Goal: Task Accomplishment & Management: Use online tool/utility

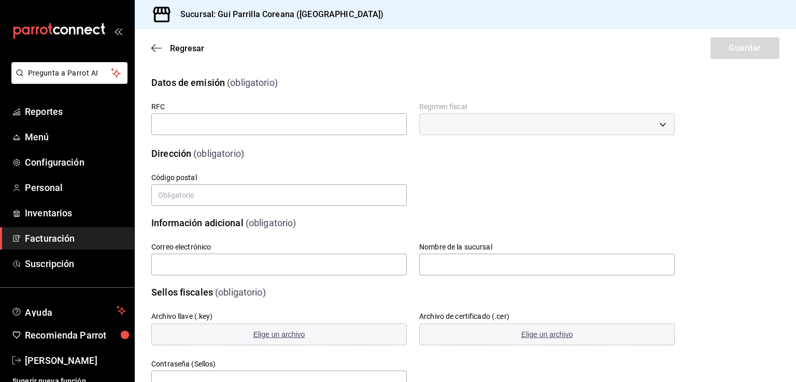
click at [85, 31] on icon "mailbox folders" at bounding box center [58, 31] width 93 height 16
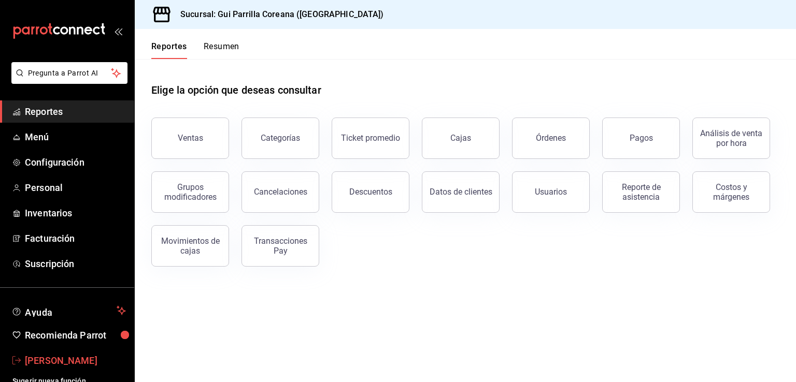
click at [50, 357] on span "Arnold Salcedo" at bounding box center [75, 361] width 101 height 14
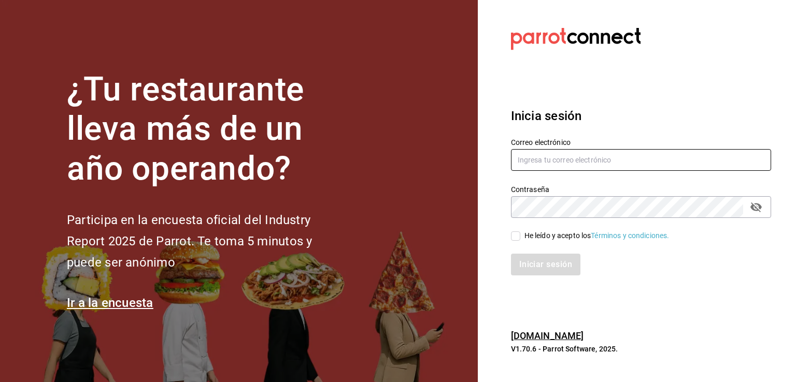
click at [582, 156] on input "text" at bounding box center [641, 160] width 260 height 22
type input "alextelpalo+1@gmail.com"
click at [523, 243] on div "Iniciar sesión" at bounding box center [635, 258] width 273 height 34
click at [535, 233] on div "He leído y acepto los Términos y condiciones." at bounding box center [596, 236] width 145 height 11
click at [520, 233] on input "He leído y acepto los Términos y condiciones." at bounding box center [515, 236] width 9 height 9
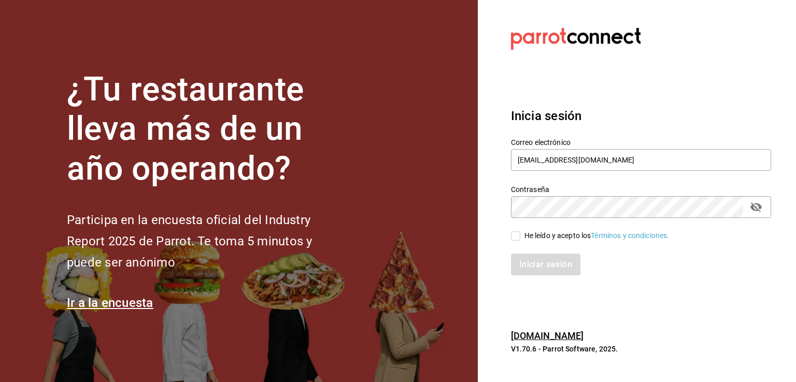
checkbox input "true"
click at [765, 204] on div "Contraseña" at bounding box center [641, 207] width 260 height 22
click at [757, 208] on icon "passwordField" at bounding box center [755, 208] width 11 height 10
click at [533, 267] on button "Iniciar sesión" at bounding box center [546, 265] width 70 height 22
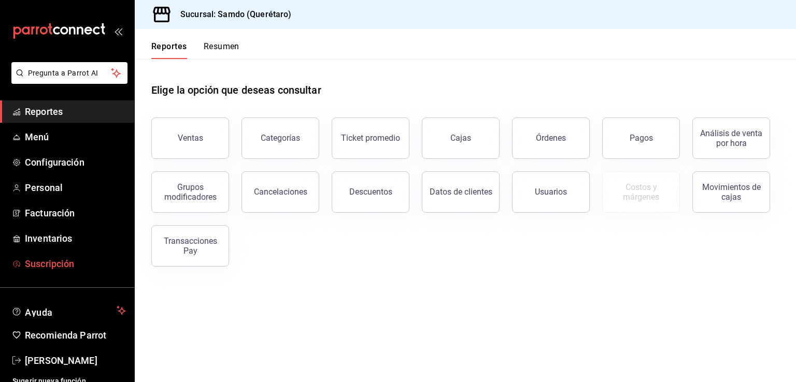
click at [64, 268] on span "Suscripción" at bounding box center [75, 264] width 101 height 14
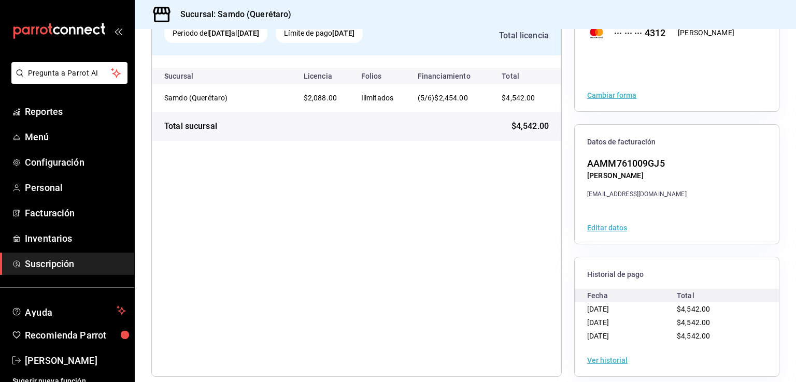
scroll to position [108, 0]
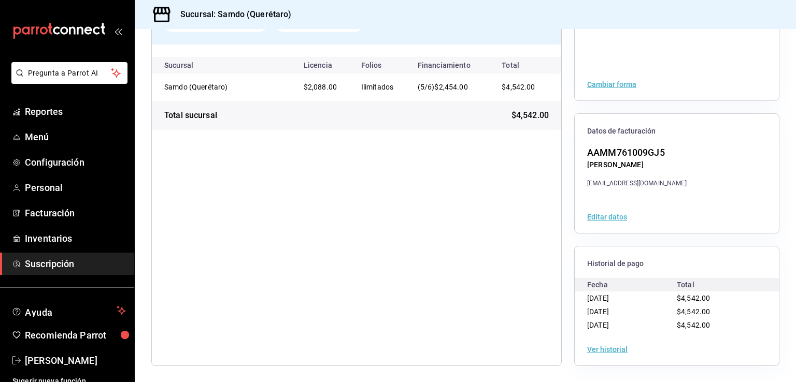
drag, startPoint x: 481, startPoint y: 262, endPoint x: 479, endPoint y: 246, distance: 16.3
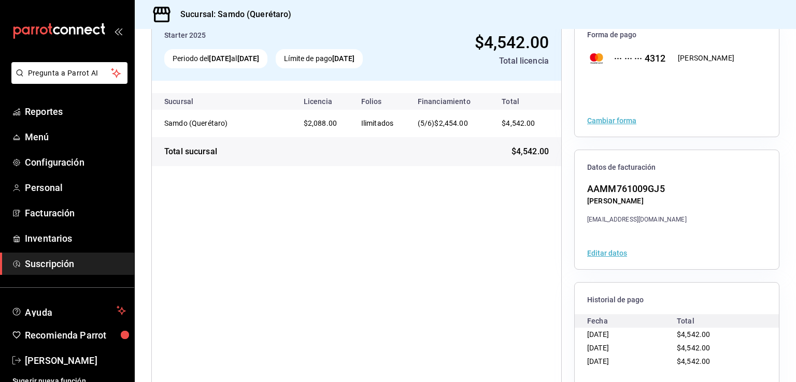
scroll to position [0, 0]
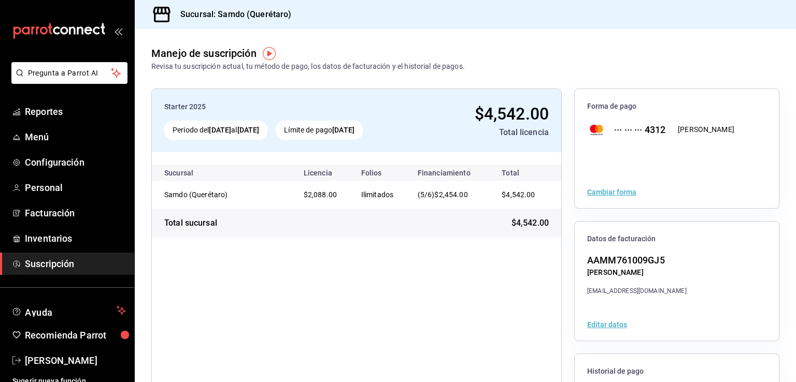
click at [435, 206] on td "(5/6) $2,454.00" at bounding box center [449, 194] width 80 height 27
click at [371, 89] on div "Starter 2025 Periodo del [DATE] al [DATE] Límite de pago [DATE] $4,542.00 Total…" at bounding box center [356, 120] width 409 height 63
click at [315, 96] on div "Starter 2025 Periodo del 10 sep 2025 al 10 oct 2025 Límite de pago 10 oct 2025 …" at bounding box center [356, 120] width 409 height 63
click at [456, 145] on div "Starter 2025 Periodo del 10 sep 2025 al 10 oct 2025 Límite de pago 10 oct 2025 …" at bounding box center [356, 120] width 409 height 63
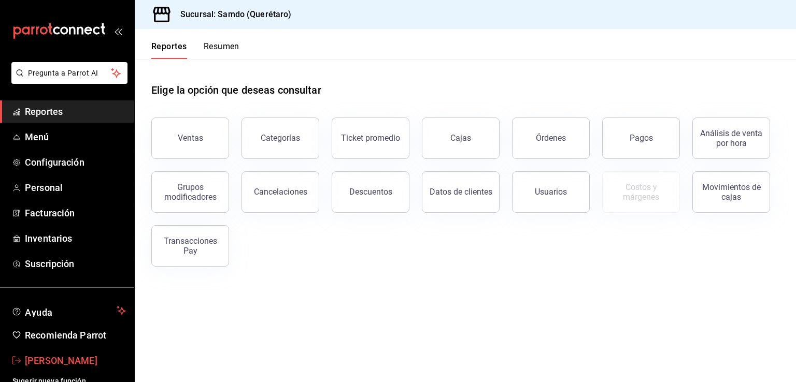
click at [48, 355] on span "Alejandro Telpalo" at bounding box center [75, 361] width 101 height 14
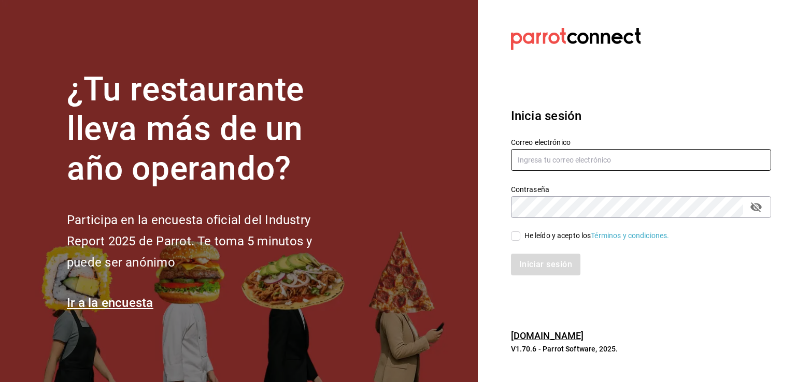
click at [575, 161] on input "text" at bounding box center [641, 160] width 260 height 22
click at [639, 153] on input "text" at bounding box center [641, 160] width 260 height 22
click at [628, 155] on input "text" at bounding box center [641, 160] width 260 height 22
type input "g"
type input "guipocha.chapu@gmail.com"
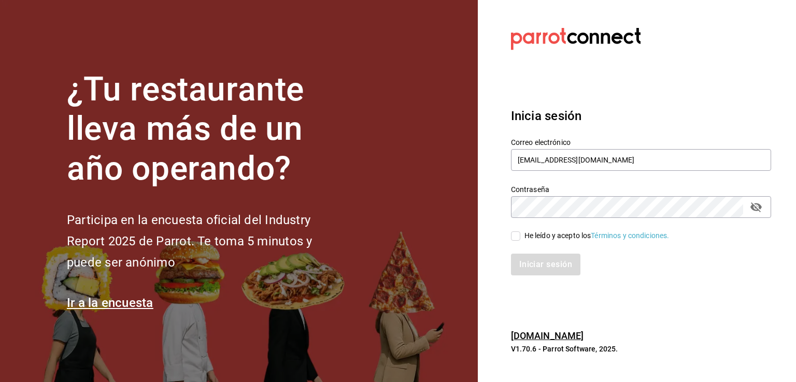
click at [516, 232] on input "He leído y acepto los Términos y condiciones." at bounding box center [515, 236] width 9 height 9
checkbox input "true"
click at [544, 258] on button "Iniciar sesión" at bounding box center [546, 265] width 70 height 22
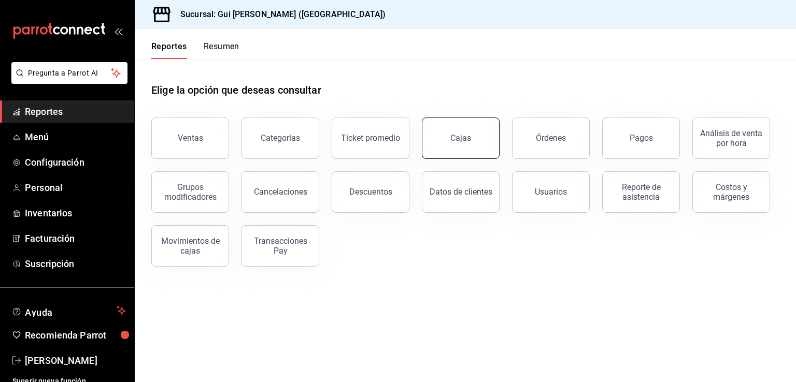
click at [482, 140] on link "Cajas" at bounding box center [461, 138] width 78 height 41
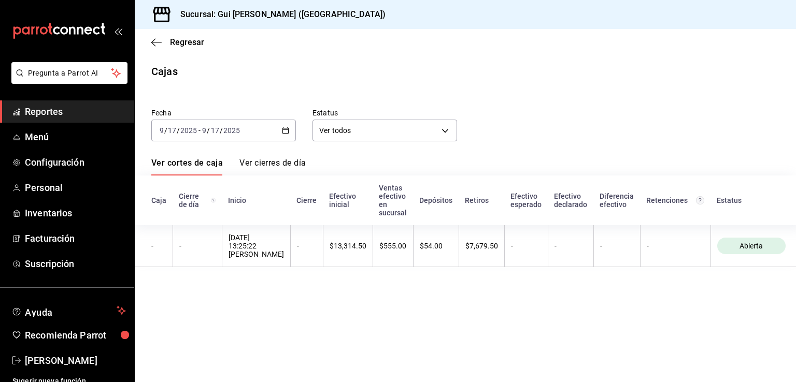
click at [283, 135] on div "[DATE] [DATE] - [DATE] [DATE]" at bounding box center [223, 131] width 145 height 22
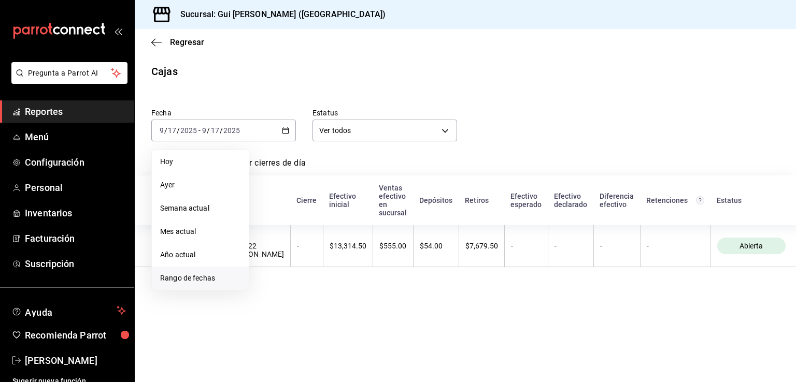
click at [205, 272] on li "Rango de fechas" at bounding box center [200, 278] width 97 height 23
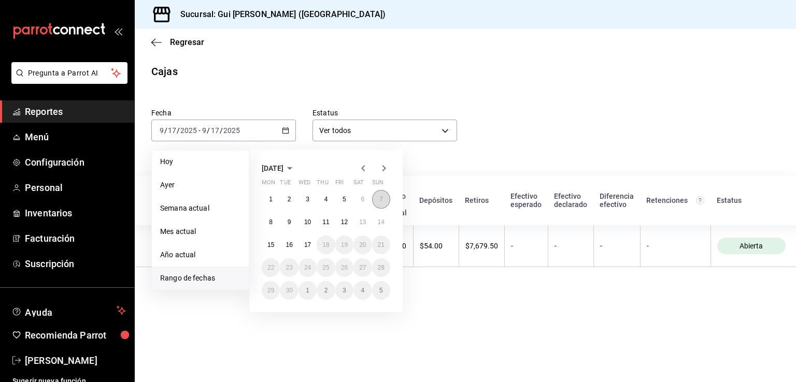
click at [375, 197] on button "7" at bounding box center [381, 199] width 18 height 19
click at [288, 242] on abbr "16" at bounding box center [289, 244] width 7 height 7
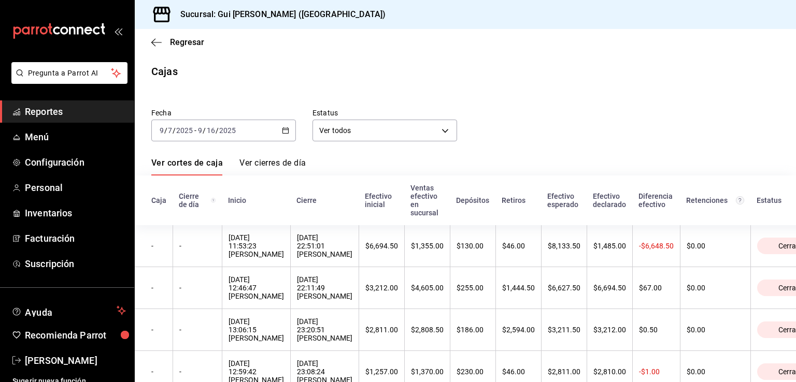
click at [787, 146] on div "Fecha [DATE] [DATE] - [DATE] [DATE] Estatus Ver todos ALL Ver cortes de caja Ve…" at bounding box center [465, 349] width 661 height 507
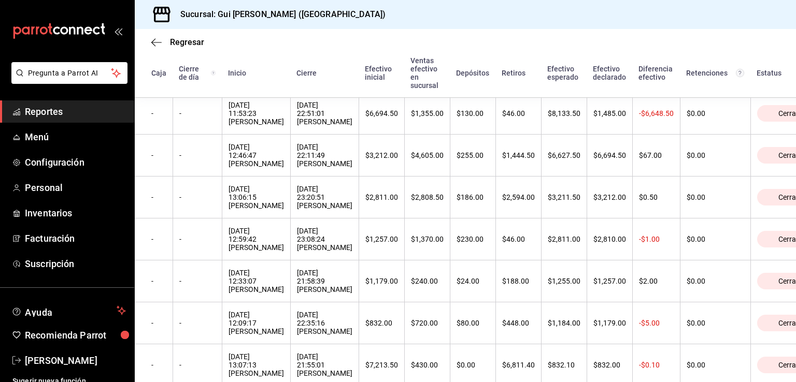
scroll to position [171, 0]
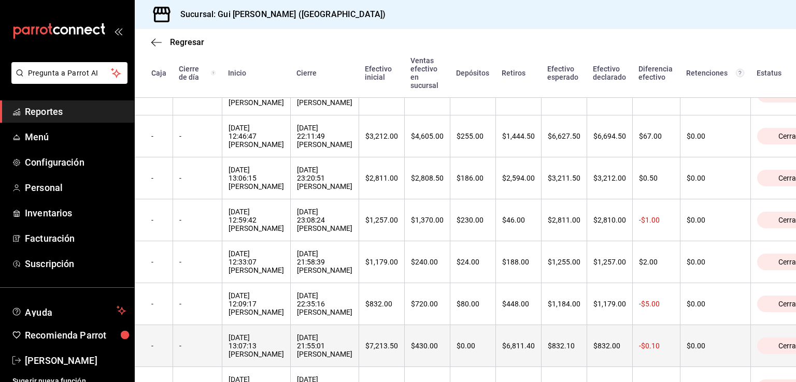
click at [330, 355] on div "[DATE] 21:55:01 [PERSON_NAME]" at bounding box center [324, 346] width 55 height 25
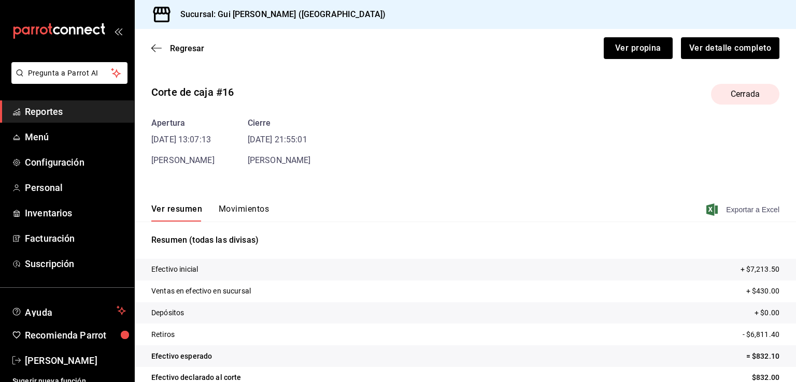
click at [742, 210] on span "Exportar a Excel" at bounding box center [743, 210] width 71 height 12
click at [155, 45] on icon "button" at bounding box center [153, 49] width 4 height 8
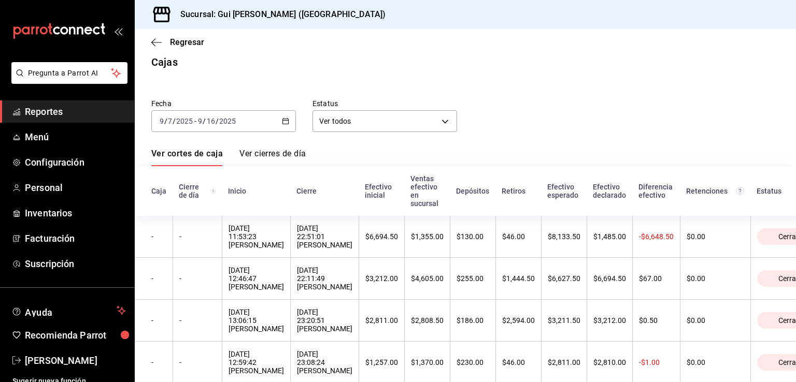
scroll to position [227, 0]
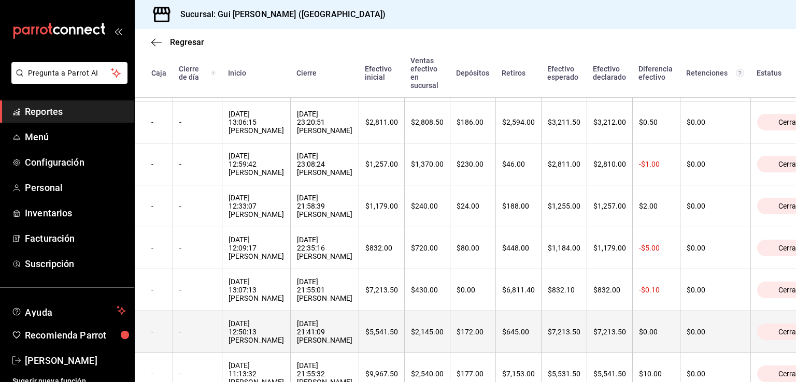
click at [239, 344] on div "[DATE] 12:50:13 [PERSON_NAME]" at bounding box center [256, 332] width 55 height 25
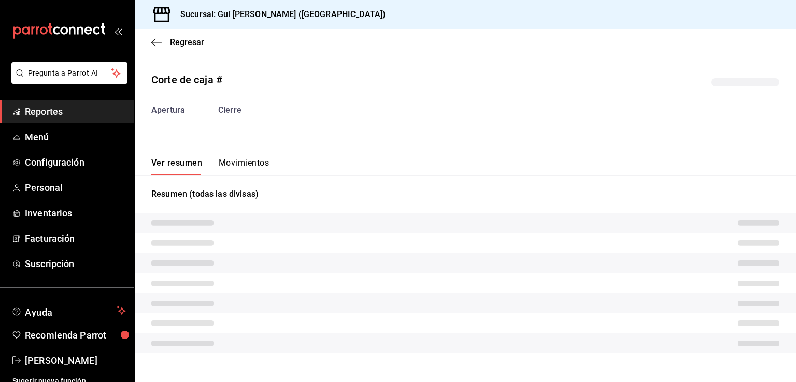
click at [239, 344] on tr at bounding box center [465, 344] width 661 height 20
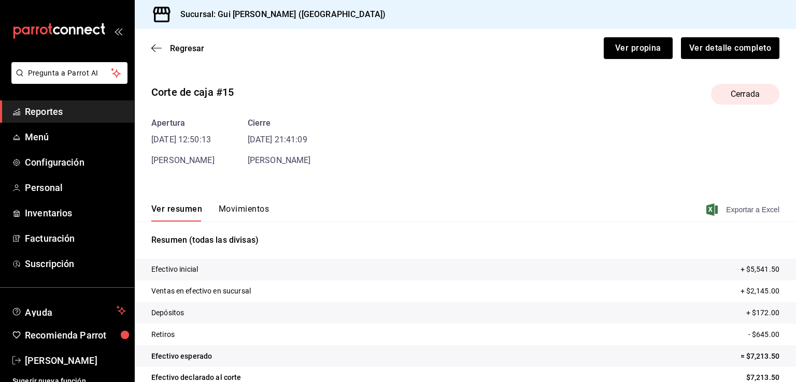
click at [755, 204] on span "Exportar a Excel" at bounding box center [743, 210] width 71 height 12
click at [152, 57] on div "Regresar Ver propina Ver detalle completo" at bounding box center [465, 48] width 661 height 38
click at [158, 50] on icon "button" at bounding box center [156, 48] width 10 height 9
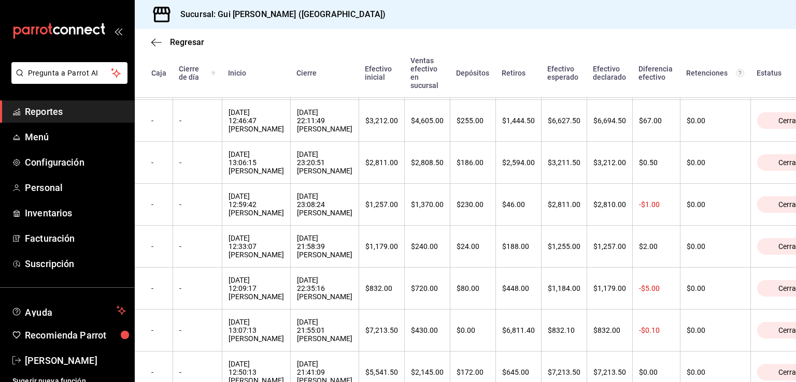
scroll to position [192, 0]
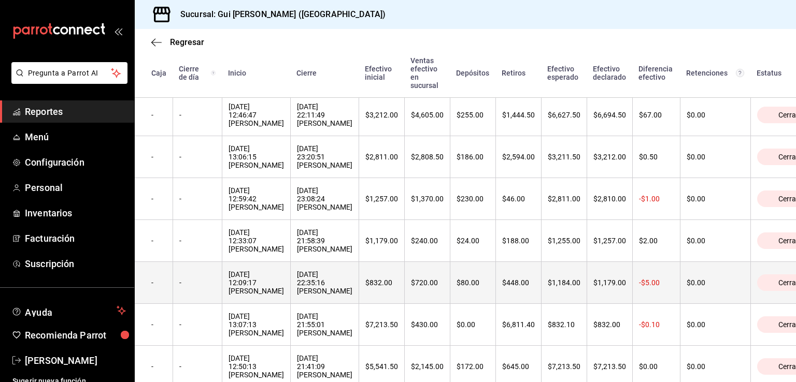
click at [297, 281] on div "[DATE] 22:35:16 [PERSON_NAME]" at bounding box center [324, 283] width 55 height 25
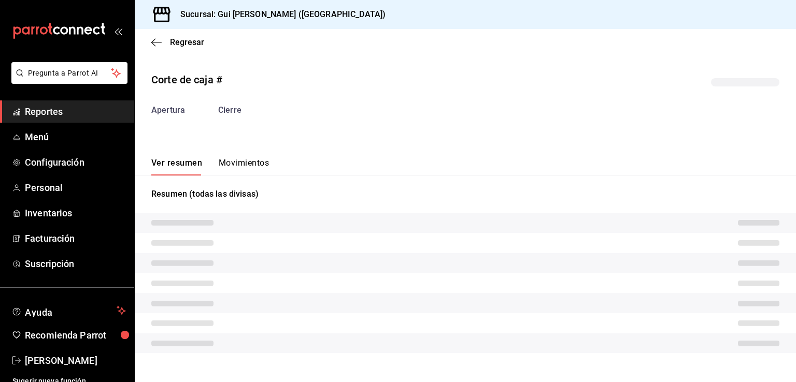
click at [297, 282] on tr at bounding box center [465, 283] width 661 height 20
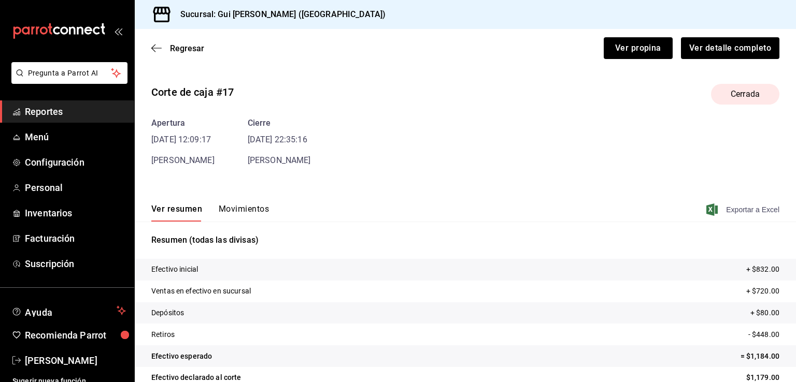
click at [748, 210] on span "Exportar a Excel" at bounding box center [743, 210] width 71 height 12
click at [153, 50] on icon "button" at bounding box center [156, 48] width 10 height 9
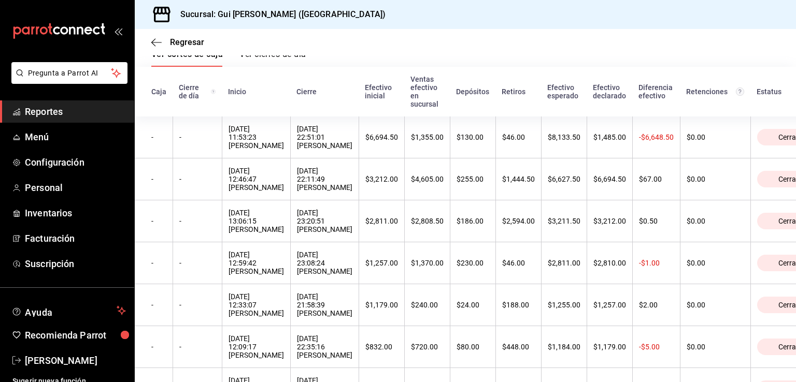
scroll to position [137, 0]
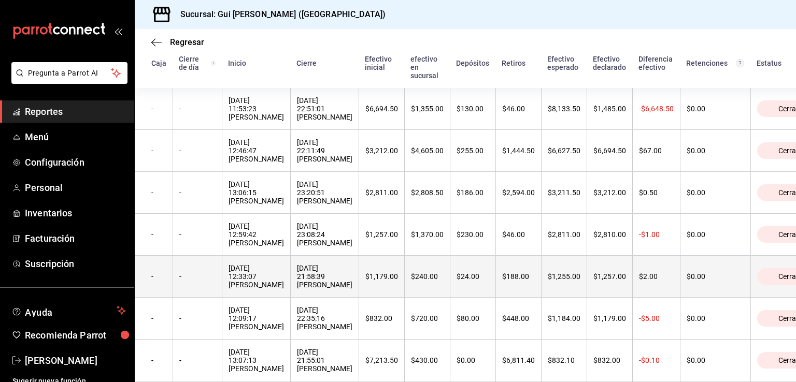
click at [297, 278] on div "[DATE] 21:58:39 [PERSON_NAME]" at bounding box center [324, 276] width 55 height 25
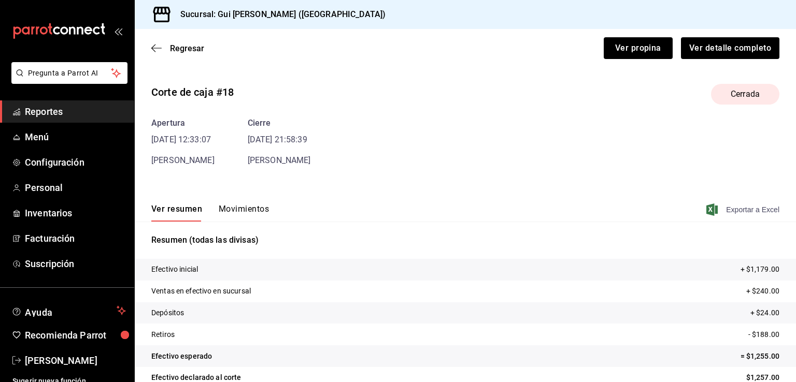
click at [739, 210] on span "Exportar a Excel" at bounding box center [743, 210] width 71 height 12
click at [155, 47] on icon "button" at bounding box center [156, 48] width 10 height 9
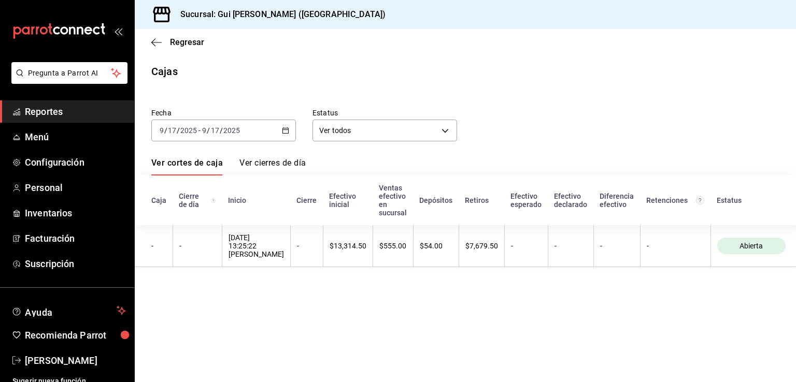
click at [286, 129] on \(Stroke\) "button" at bounding box center [285, 131] width 6 height 6
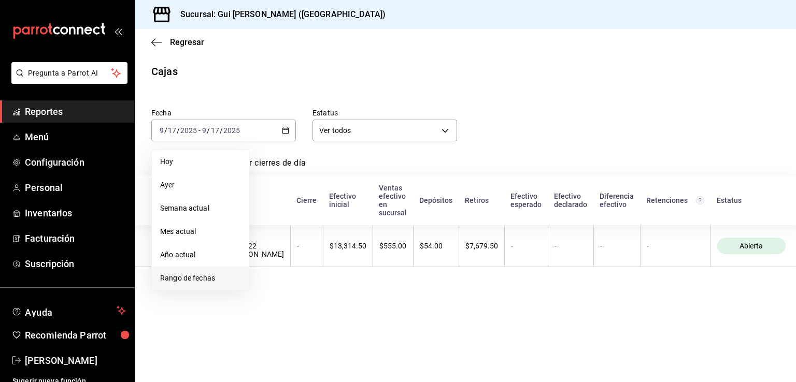
click at [195, 275] on span "Rango de fechas" at bounding box center [200, 278] width 80 height 11
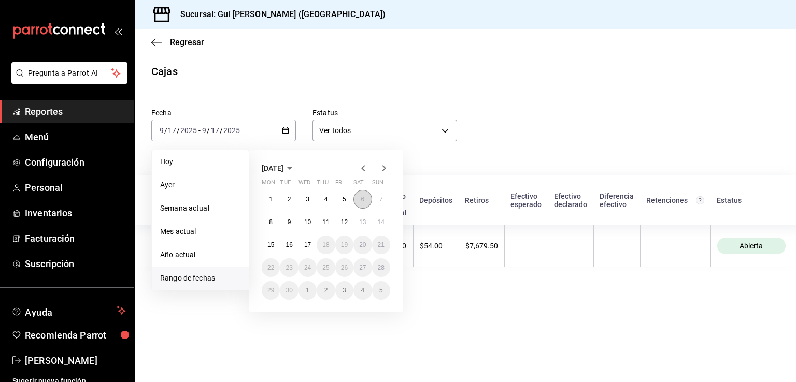
click at [370, 200] on button "6" at bounding box center [362, 199] width 18 height 19
click at [295, 243] on button "16" at bounding box center [289, 245] width 18 height 19
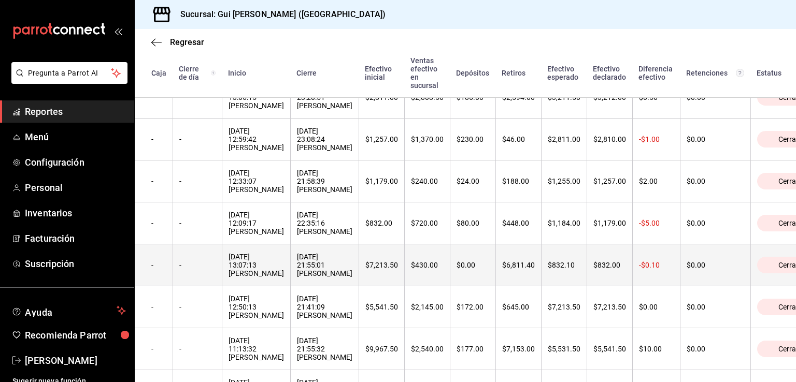
scroll to position [255, 0]
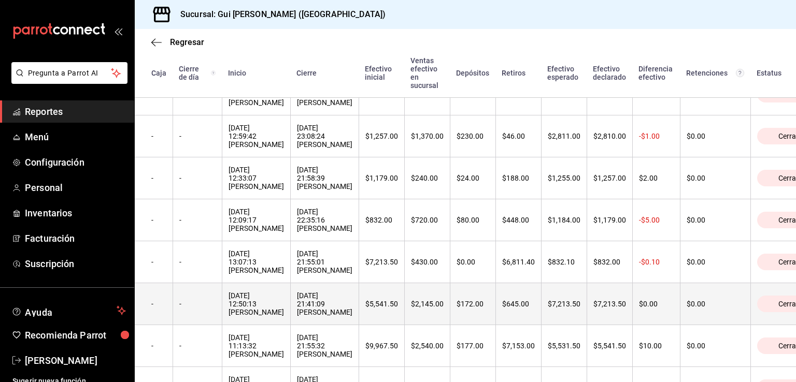
click at [317, 306] on div "[DATE] 21:41:09 [PERSON_NAME]" at bounding box center [324, 304] width 55 height 25
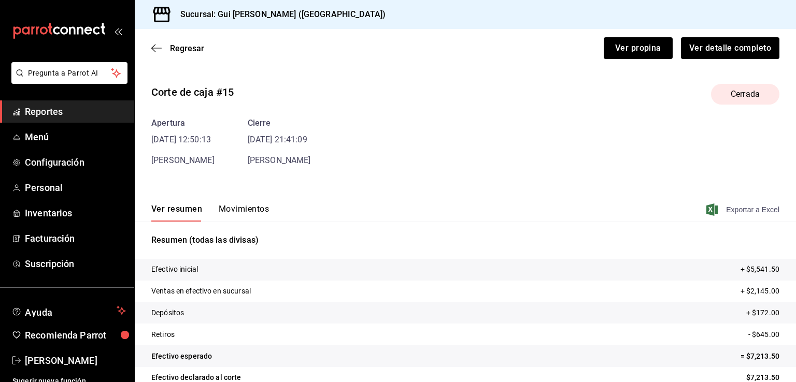
click at [759, 204] on span "Exportar a Excel" at bounding box center [743, 210] width 71 height 12
click at [160, 50] on icon "button" at bounding box center [156, 48] width 10 height 9
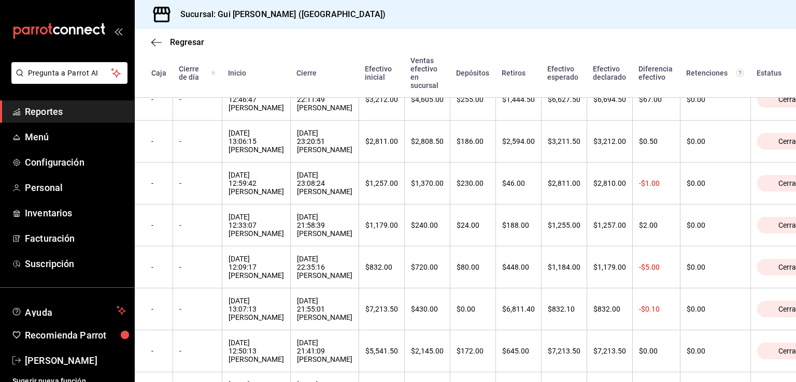
scroll to position [209, 0]
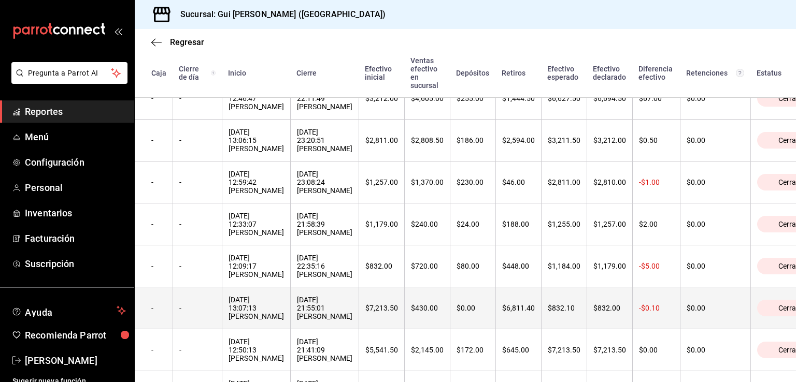
click at [270, 321] on div "[DATE] 13:07:13 [PERSON_NAME]" at bounding box center [256, 308] width 55 height 25
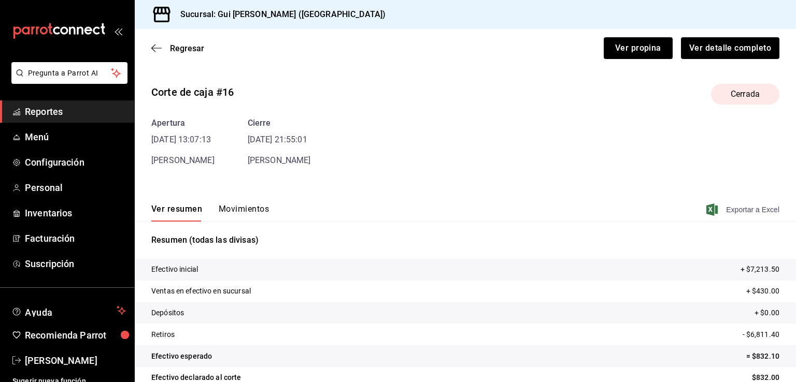
click at [738, 204] on span "Exportar a Excel" at bounding box center [743, 210] width 71 height 12
drag, startPoint x: 153, startPoint y: 51, endPoint x: 485, endPoint y: 0, distance: 335.0
click at [158, 50] on icon "button" at bounding box center [156, 48] width 10 height 9
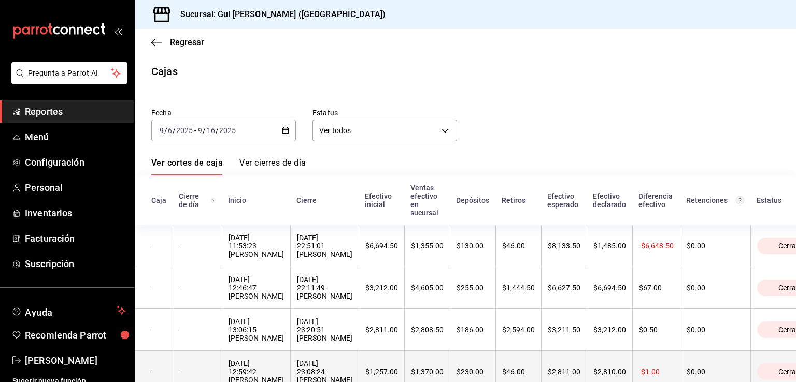
click at [247, 361] on th "[DATE] 12:59:42 [PERSON_NAME]" at bounding box center [256, 372] width 68 height 42
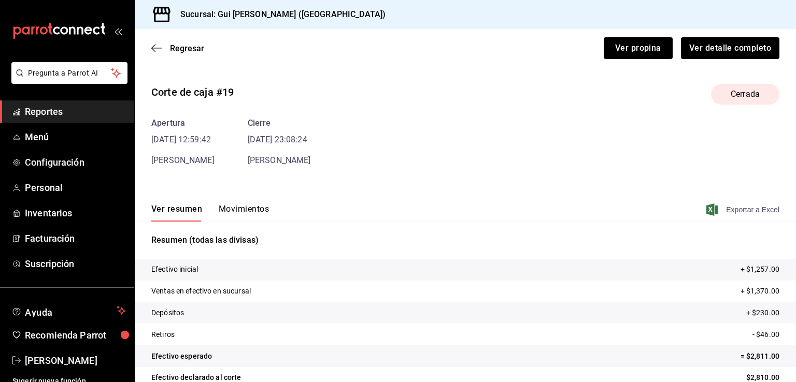
click at [742, 208] on span "Exportar a Excel" at bounding box center [743, 210] width 71 height 12
click at [164, 48] on span "Regresar" at bounding box center [177, 49] width 53 height 10
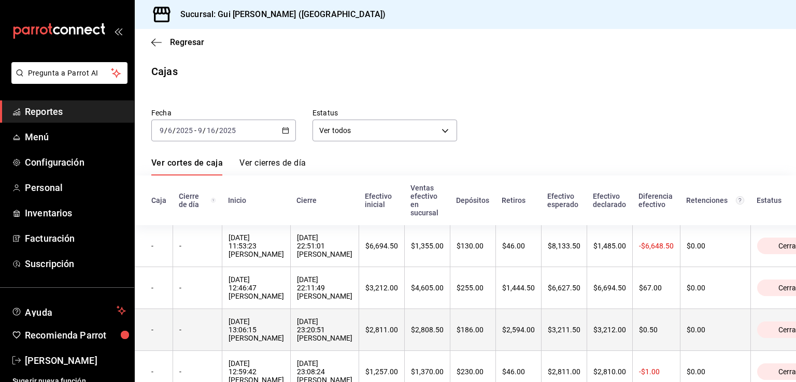
click at [244, 332] on div "[DATE] 13:06:15 [PERSON_NAME]" at bounding box center [256, 330] width 55 height 25
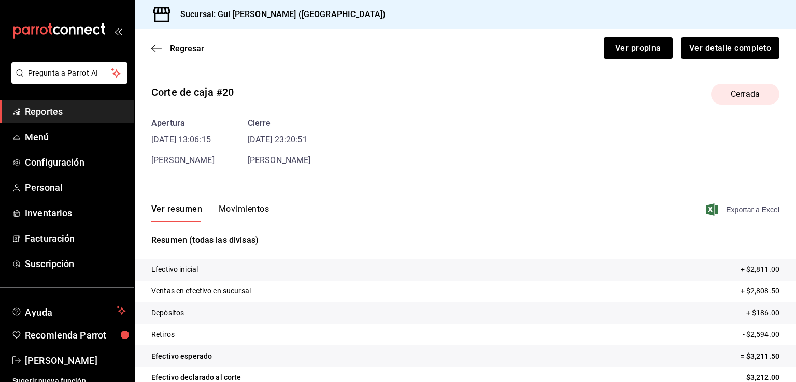
click at [737, 208] on span "Exportar a Excel" at bounding box center [743, 210] width 71 height 12
drag, startPoint x: 776, startPoint y: 109, endPoint x: 775, endPoint y: 124, distance: 14.5
click at [776, 109] on div "Corte de caja #20 Cerrada Apertura [DATE] 13:06:15 [PERSON_NAME] Cierre [DATE] …" at bounding box center [465, 121] width 661 height 91
click at [742, 206] on span "Exportar a Excel" at bounding box center [743, 210] width 71 height 12
click at [155, 46] on icon "button" at bounding box center [156, 48] width 10 height 9
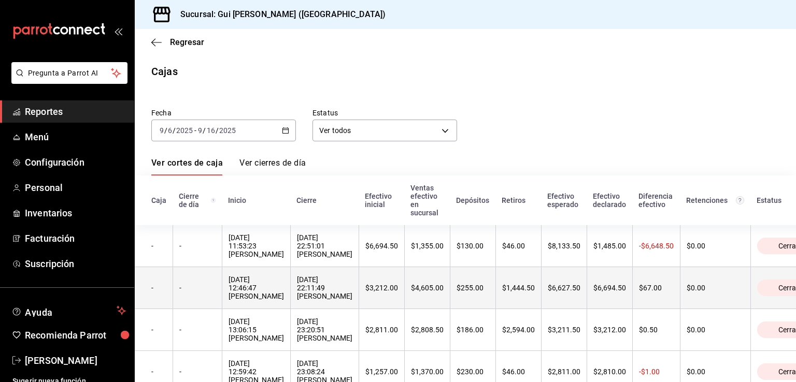
click at [245, 299] on div "[DATE] 12:46:47 [PERSON_NAME]" at bounding box center [256, 288] width 55 height 25
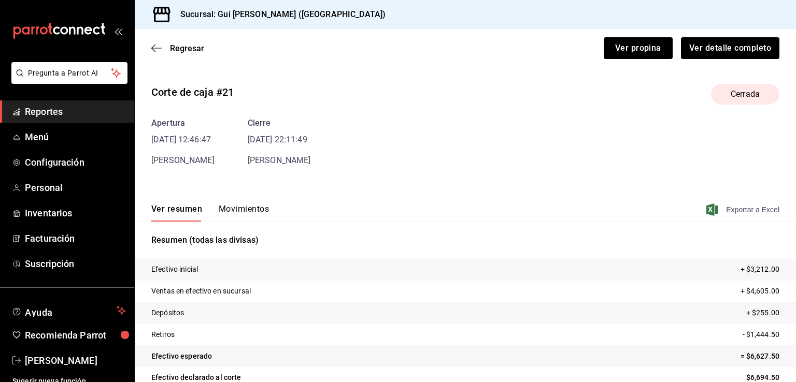
click at [738, 204] on span "Exportar a Excel" at bounding box center [743, 210] width 71 height 12
click at [158, 45] on icon "button" at bounding box center [156, 48] width 10 height 9
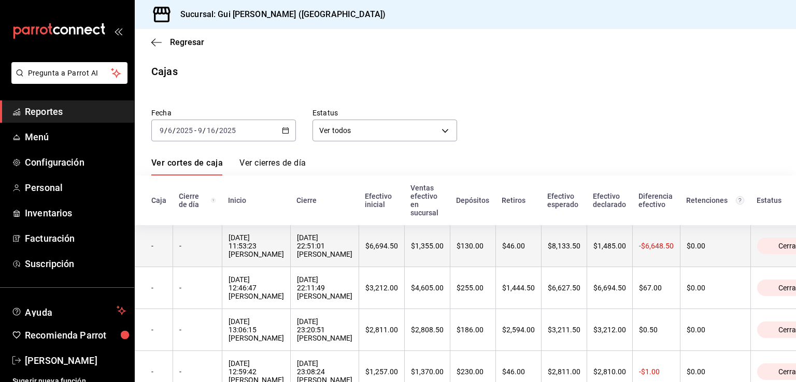
click at [245, 249] on div "[DATE] 11:53:23 [PERSON_NAME]" at bounding box center [256, 246] width 55 height 25
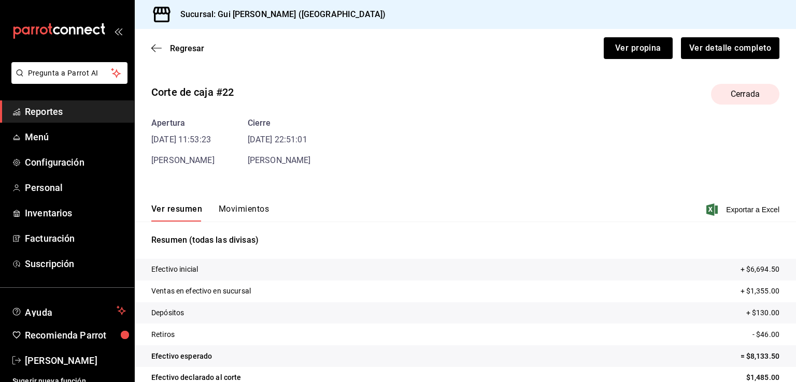
click at [730, 201] on div "Ver resumen Movimientos Exportar a Excel" at bounding box center [465, 207] width 661 height 30
click at [734, 208] on span "Exportar a Excel" at bounding box center [743, 210] width 71 height 12
click at [158, 44] on icon "button" at bounding box center [156, 48] width 10 height 9
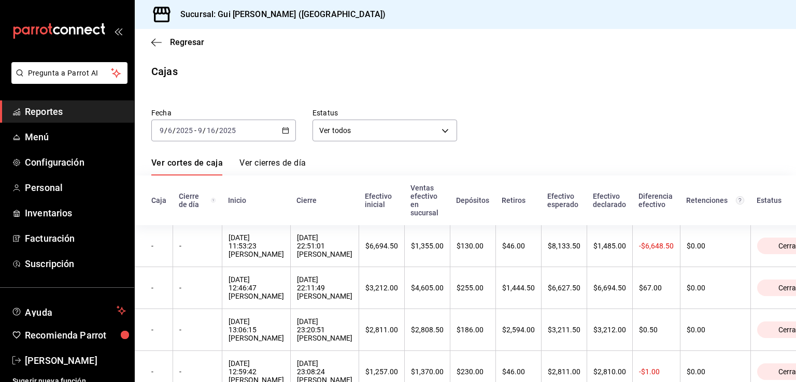
click at [282, 131] on icon "button" at bounding box center [285, 130] width 7 height 7
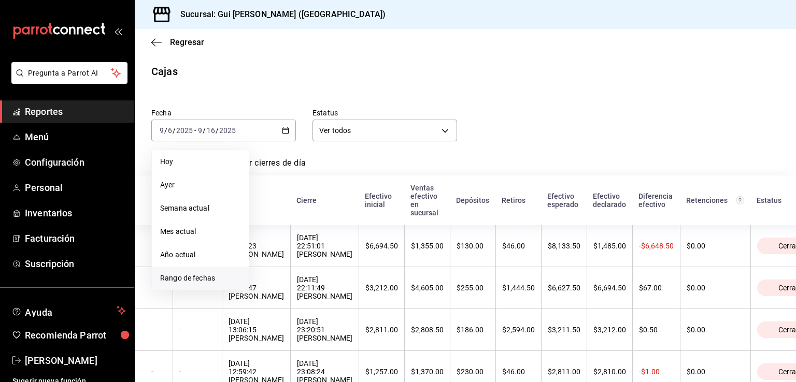
click at [183, 276] on span "Rango de fechas" at bounding box center [200, 278] width 80 height 11
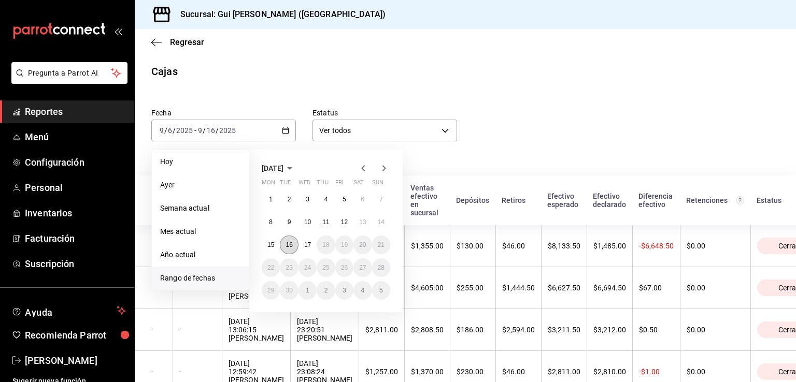
click at [289, 247] on abbr "16" at bounding box center [289, 244] width 7 height 7
click button "16" at bounding box center [289, 245] width 18 height 19
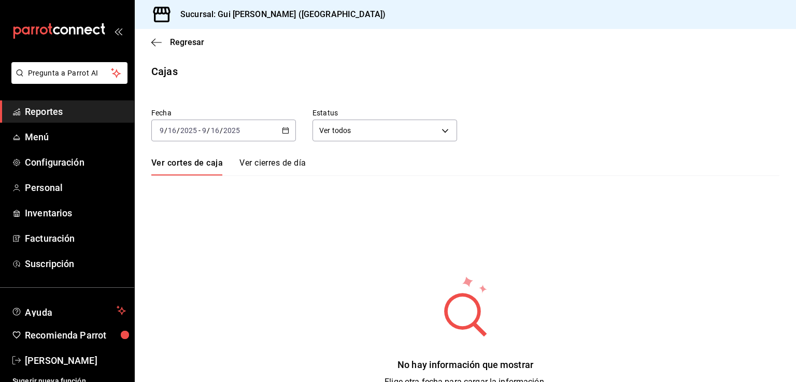
click at [261, 133] on div "[DATE] [DATE] - [DATE] [DATE]" at bounding box center [223, 131] width 145 height 22
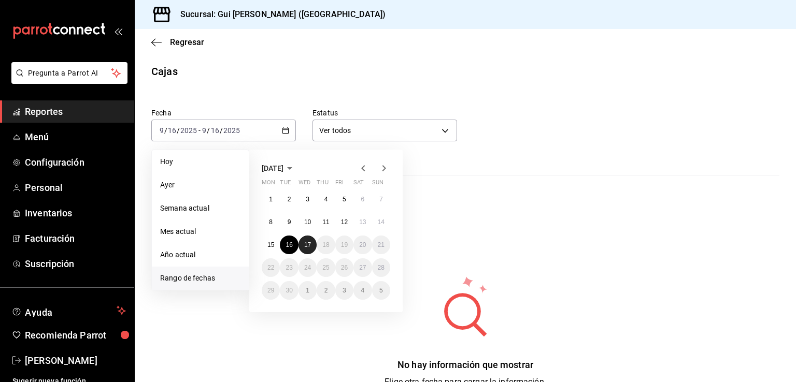
click at [309, 245] on abbr "17" at bounding box center [307, 244] width 7 height 7
click button "17" at bounding box center [307, 245] width 18 height 19
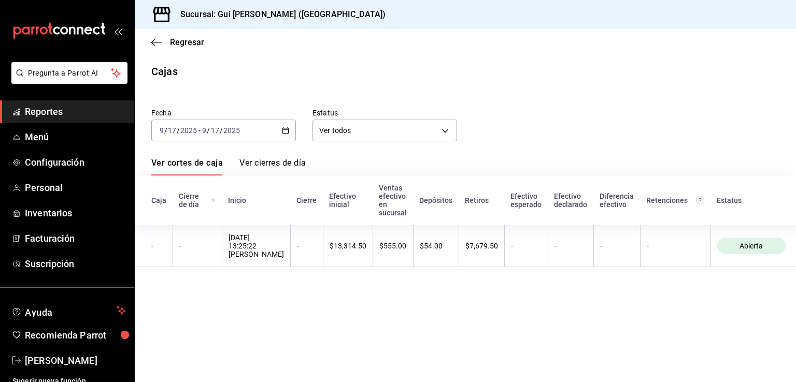
click at [154, 15] on icon at bounding box center [161, 15] width 17 height 16
